Goal: Information Seeking & Learning: Understand process/instructions

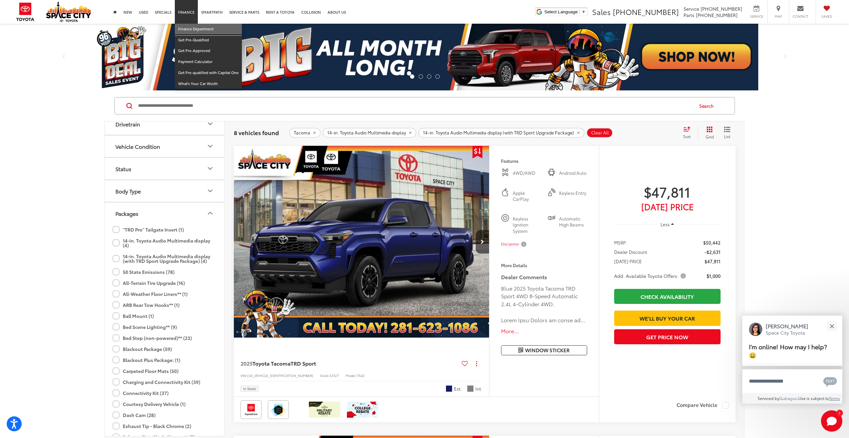
click at [187, 28] on link "Finance Department" at bounding box center [208, 29] width 67 height 11
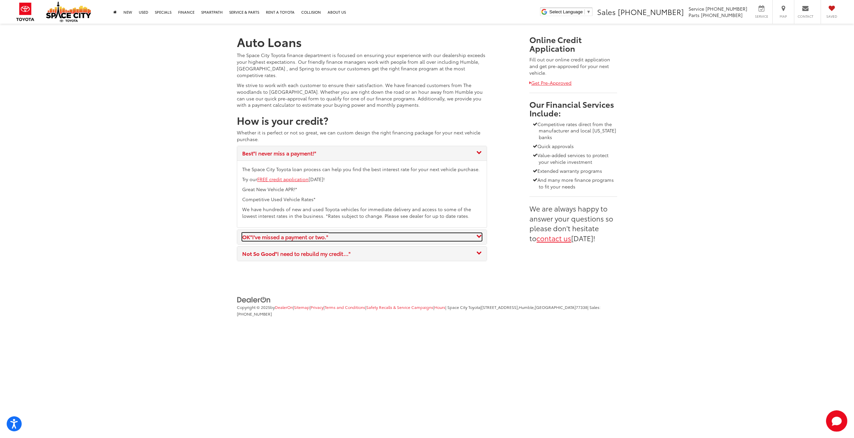
click at [466, 233] on div "OK "I've missed a payment or two."" at bounding box center [362, 237] width 240 height 8
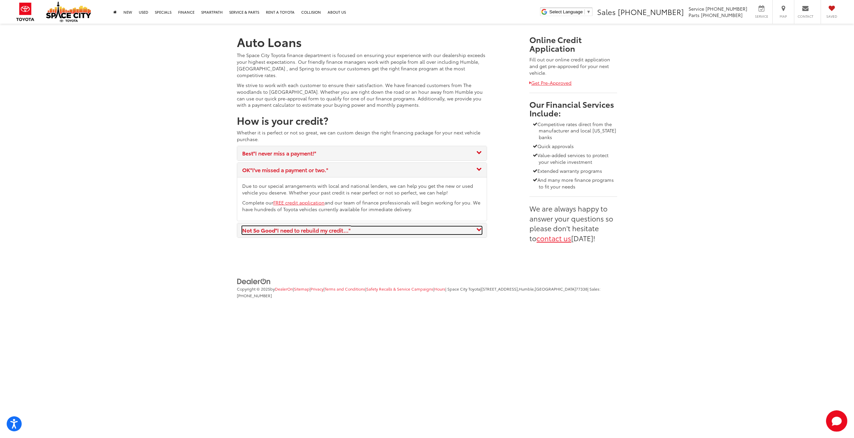
click at [471, 227] on div "Not So Good "I need to rebuild my credit..."" at bounding box center [362, 231] width 240 height 8
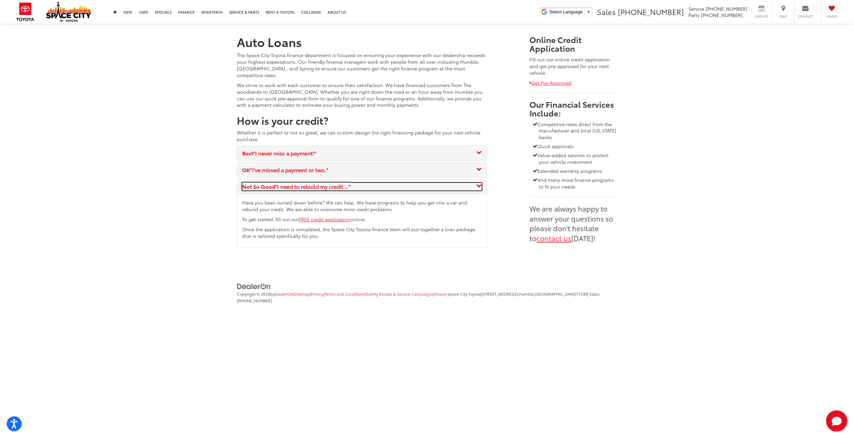
click at [478, 183] on icon at bounding box center [478, 185] width 5 height 5
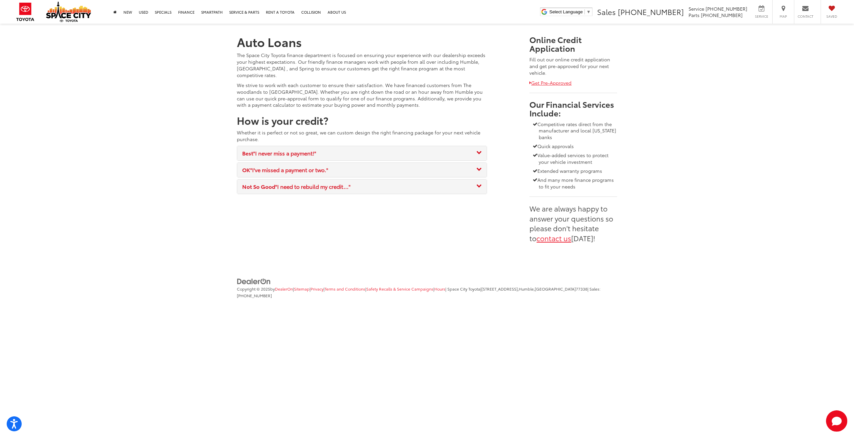
click at [482, 163] on div "OK "I've missed a payment or two."" at bounding box center [362, 170] width 250 height 14
click at [483, 167] on div "OK "I've missed a payment or two."" at bounding box center [362, 170] width 250 height 14
click at [477, 166] on icon at bounding box center [478, 168] width 5 height 5
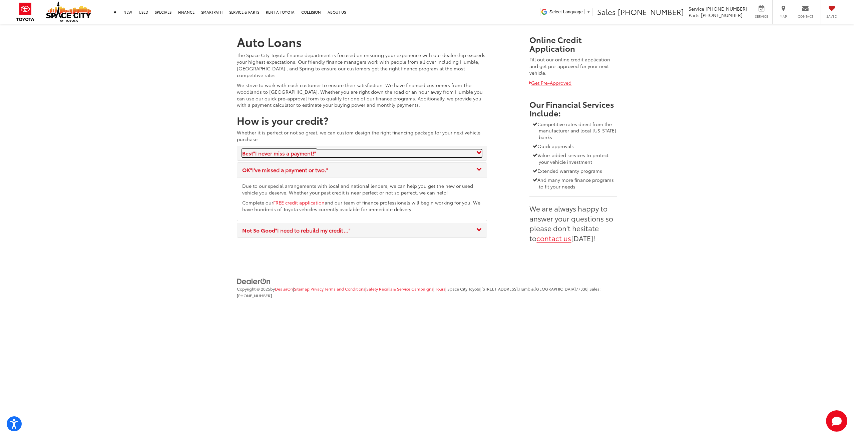
click at [478, 149] on div "Best "I never miss a payment!"" at bounding box center [362, 153] width 240 height 8
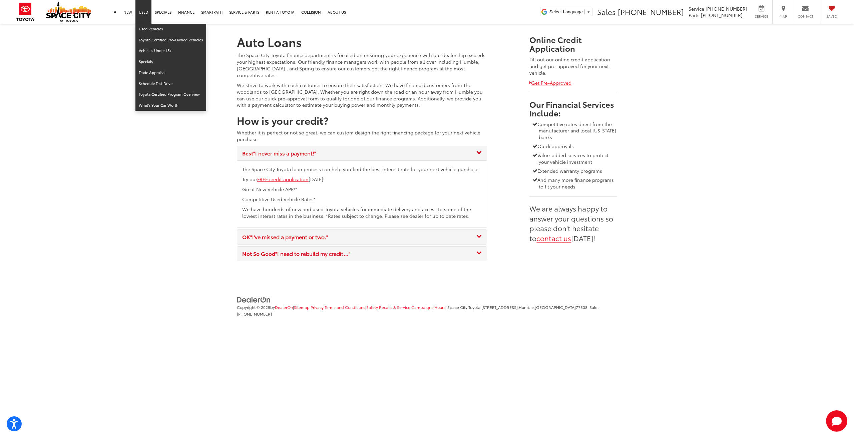
click at [143, 16] on link "Used" at bounding box center [143, 12] width 16 height 24
